Goal: Task Accomplishment & Management: Use online tool/utility

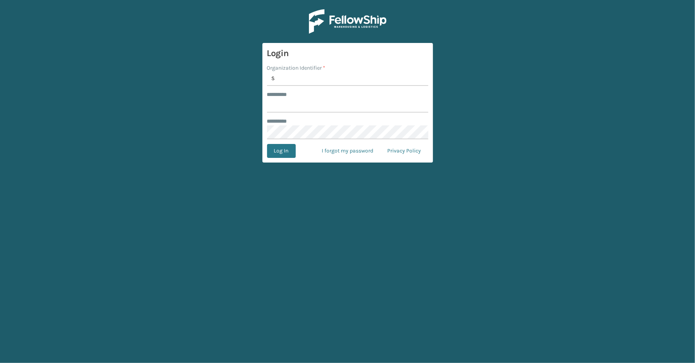
type input "S"
type input "*****"
type input "SleepGeekz"
click at [280, 153] on button "Log In" at bounding box center [281, 151] width 29 height 14
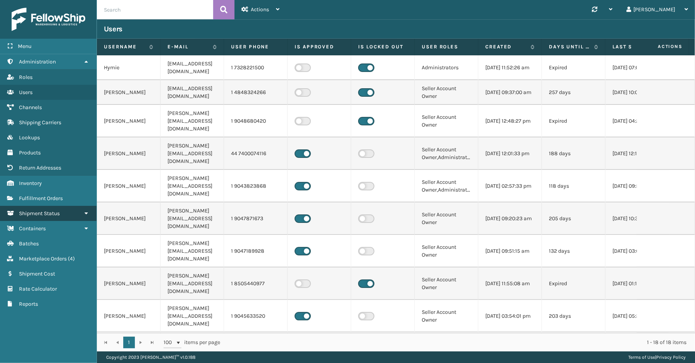
click at [34, 210] on span "Shipment Status" at bounding box center [39, 213] width 41 height 7
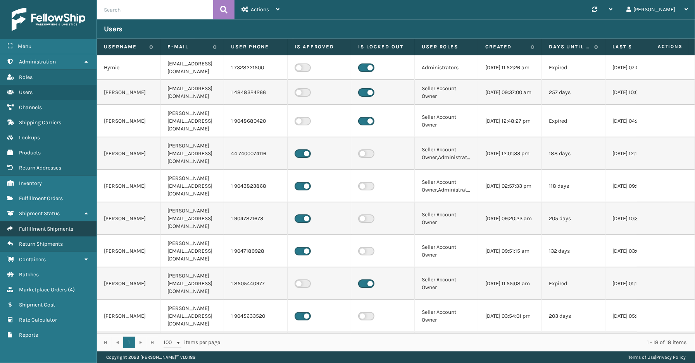
click at [40, 226] on span "Fulfillment Shipments" at bounding box center [46, 229] width 54 height 7
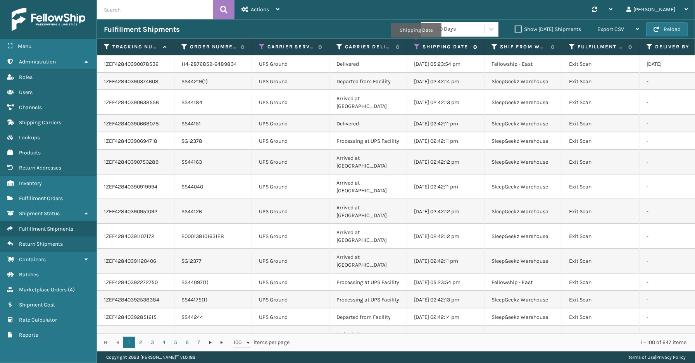
click at [416, 43] on icon at bounding box center [417, 46] width 6 height 7
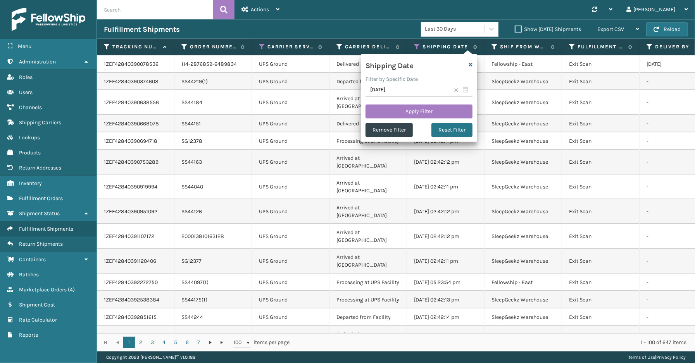
click at [456, 90] on span at bounding box center [456, 90] width 5 height 5
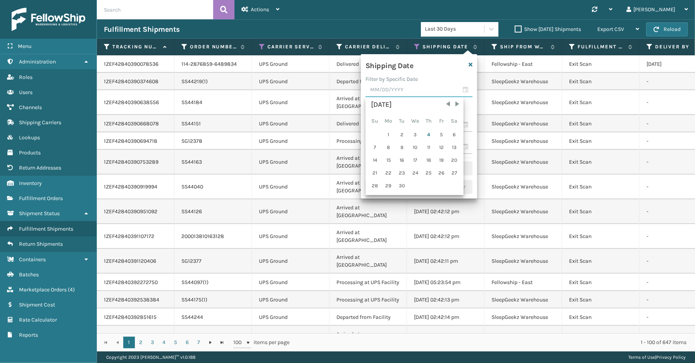
click at [466, 86] on input "text" at bounding box center [418, 90] width 107 height 14
click at [414, 134] on div "3" at bounding box center [415, 135] width 13 height 12
type input "[DATE]"
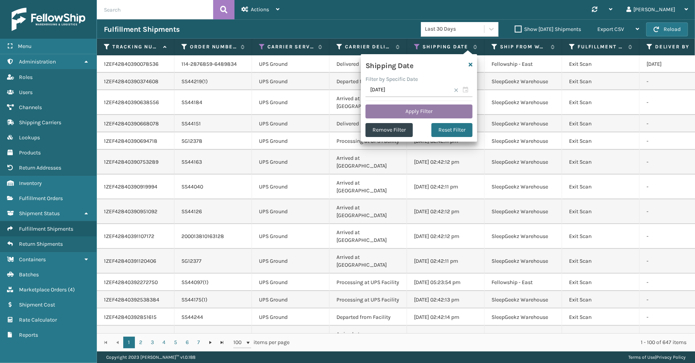
click at [424, 107] on button "Apply Filter" at bounding box center [418, 112] width 107 height 14
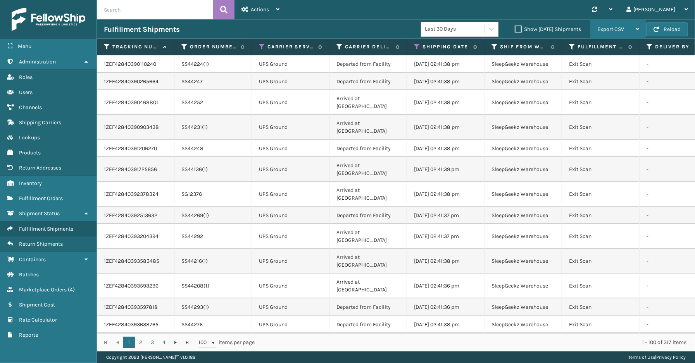
click at [614, 31] on span "Export CSV" at bounding box center [610, 29] width 27 height 7
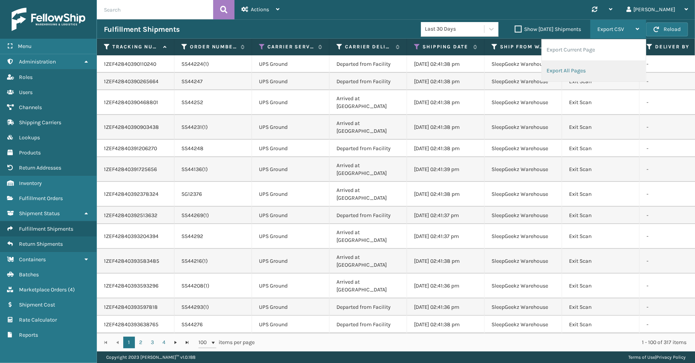
click at [595, 71] on li "Export All Pages" at bounding box center [594, 70] width 104 height 21
